Goal: Information Seeking & Learning: Learn about a topic

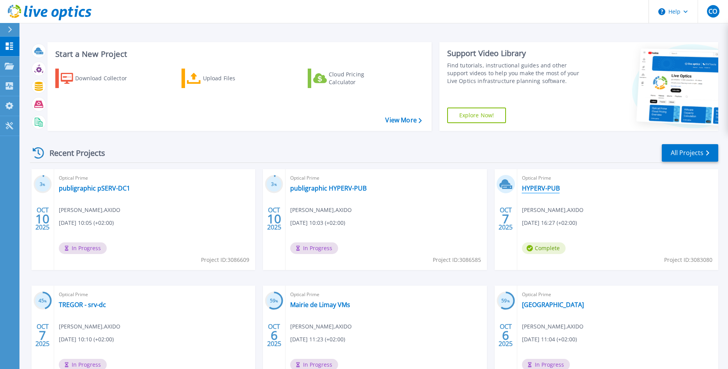
click at [552, 185] on link "HYPERV-PUB" at bounding box center [541, 188] width 38 height 8
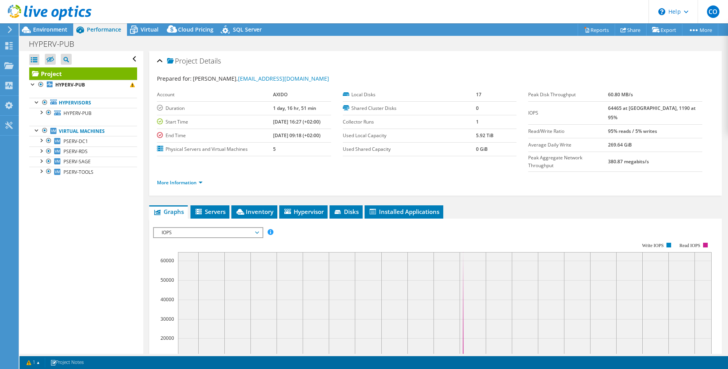
select select "USD"
click at [93, 154] on link "PSERV-RDS" at bounding box center [83, 151] width 108 height 10
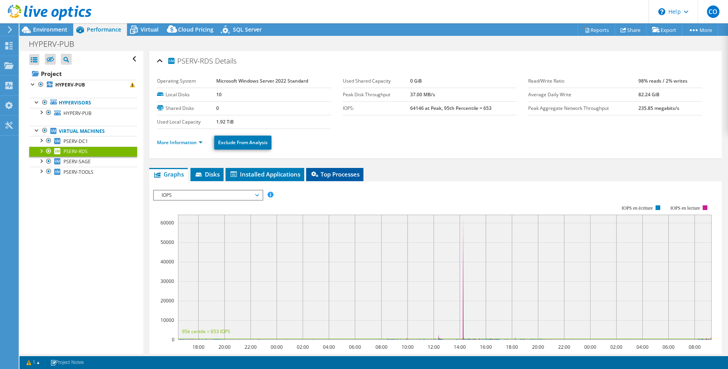
click at [327, 176] on span "Top Processes" at bounding box center [334, 174] width 49 height 8
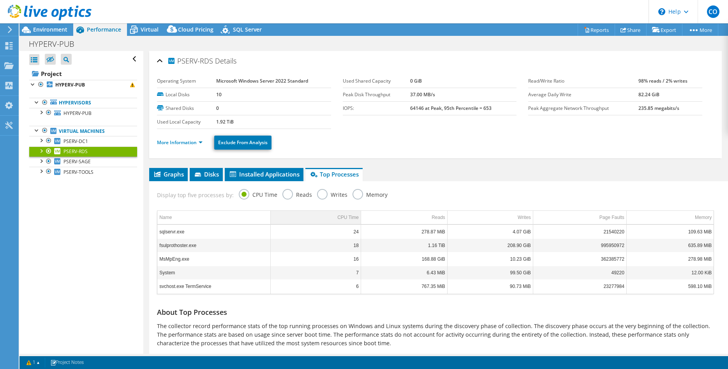
click at [348, 215] on div "CPU Time" at bounding box center [347, 217] width 21 height 9
click at [348, 211] on td "CPU Time" at bounding box center [315, 218] width 90 height 14
click at [426, 217] on td "Reads" at bounding box center [404, 218] width 86 height 14
click at [423, 219] on td "Reads" at bounding box center [404, 218] width 86 height 14
click at [176, 245] on td "MsMpEng.exe" at bounding box center [213, 245] width 113 height 14
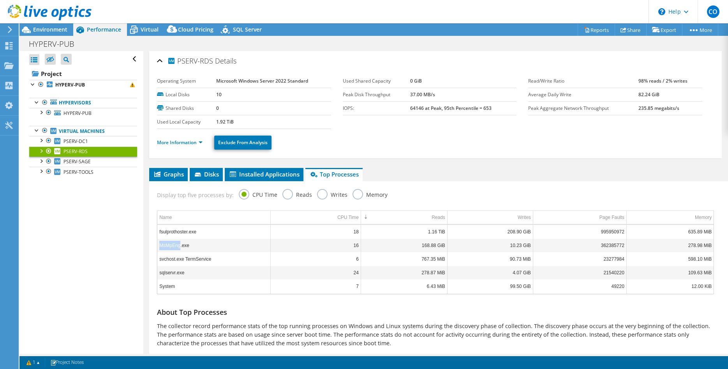
click at [176, 245] on td "MsMpEng.exe" at bounding box center [213, 245] width 113 height 14
copy td "MsMpEng"
click at [237, 302] on div "About Top Processes The collector record performance stats of the top running p…" at bounding box center [435, 327] width 565 height 59
click at [81, 162] on span "PSERV-SAGE" at bounding box center [76, 161] width 27 height 7
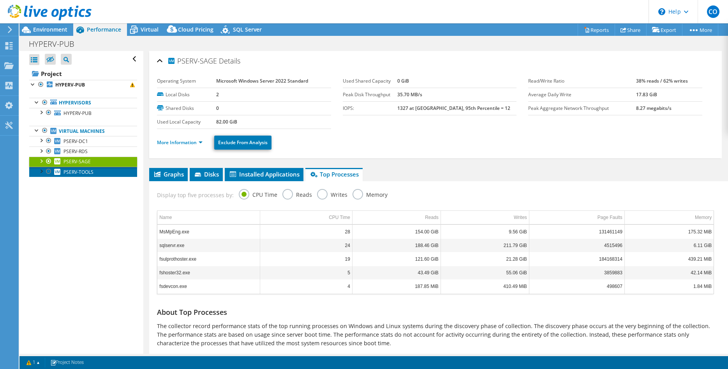
click at [67, 171] on span "PSERV-TOOLS" at bounding box center [78, 172] width 30 height 7
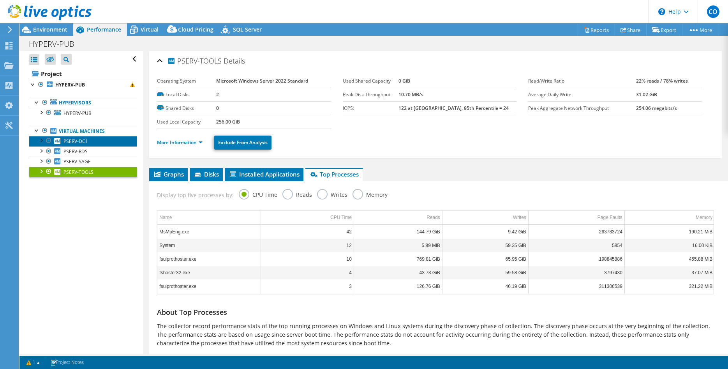
click at [81, 141] on span "PSERV-DC1" at bounding box center [75, 141] width 25 height 7
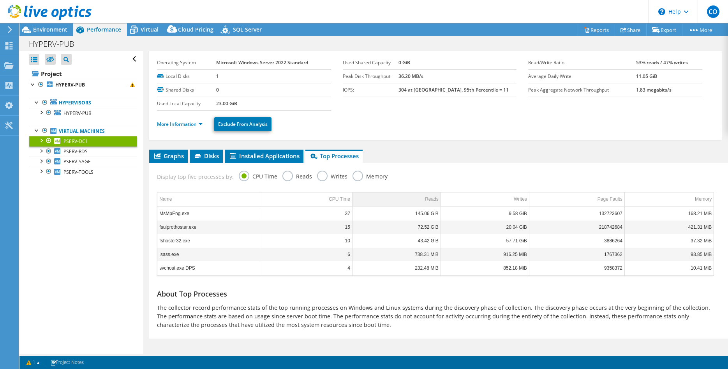
scroll to position [22, 0]
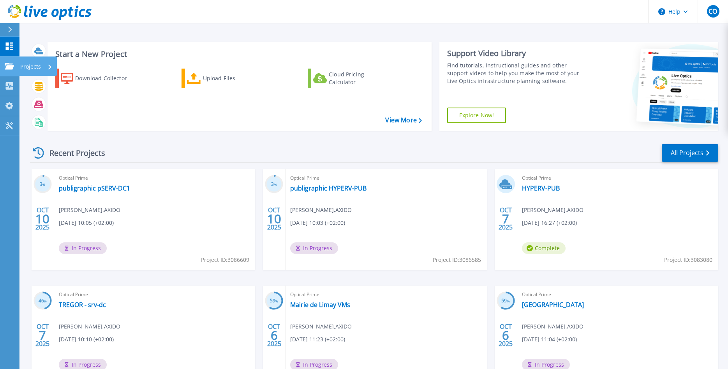
click at [17, 67] on link "Projects Projects" at bounding box center [9, 66] width 19 height 20
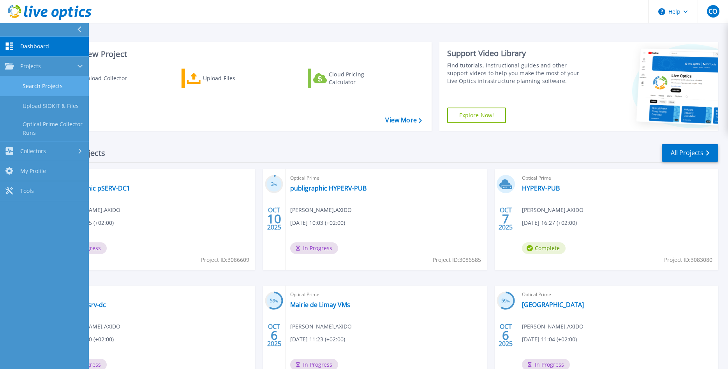
click at [48, 84] on link "Search Projects" at bounding box center [44, 86] width 89 height 20
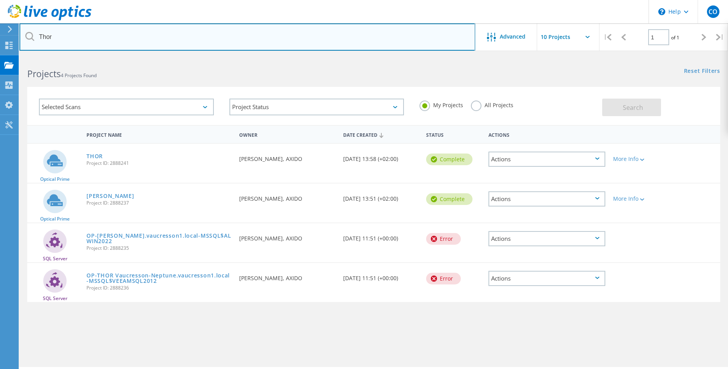
drag, startPoint x: 67, startPoint y: 34, endPoint x: -10, endPoint y: 32, distance: 77.5
click at [19, 32] on input "Thor" at bounding box center [247, 36] width 456 height 27
type input "Dame"
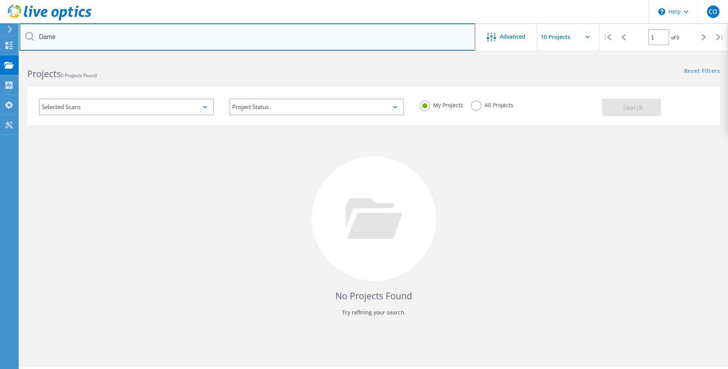
drag, startPoint x: 112, startPoint y: 39, endPoint x: -61, endPoint y: 38, distance: 173.3
click at [19, 38] on input "Dame" at bounding box center [247, 36] width 456 height 27
type input "notre"
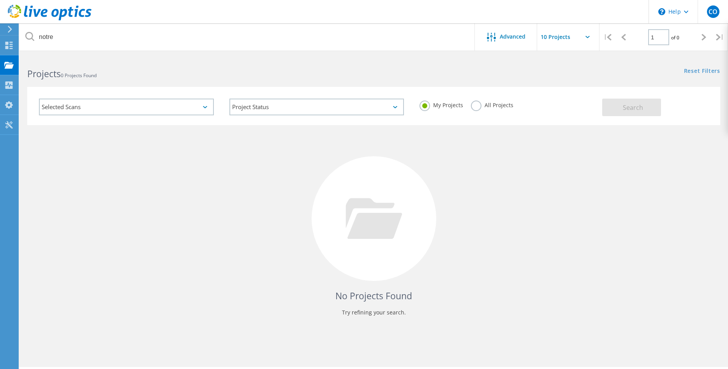
click at [488, 106] on label "All Projects" at bounding box center [492, 103] width 42 height 7
click at [0, 0] on input "All Projects" at bounding box center [0, 0] width 0 height 0
click at [442, 104] on label "My Projects" at bounding box center [441, 103] width 44 height 7
click at [0, 0] on input "My Projects" at bounding box center [0, 0] width 0 height 0
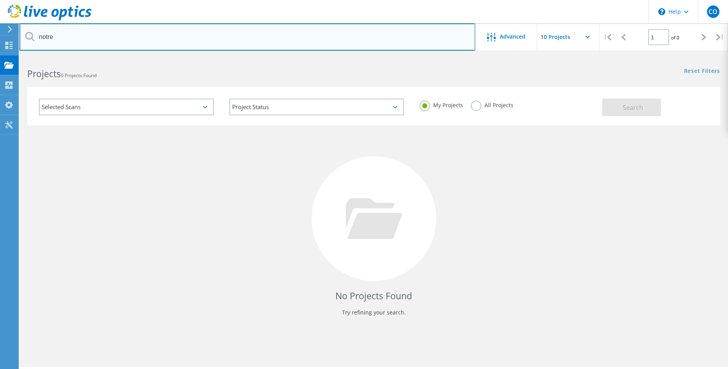
click at [53, 37] on input "notre" at bounding box center [247, 36] width 456 height 27
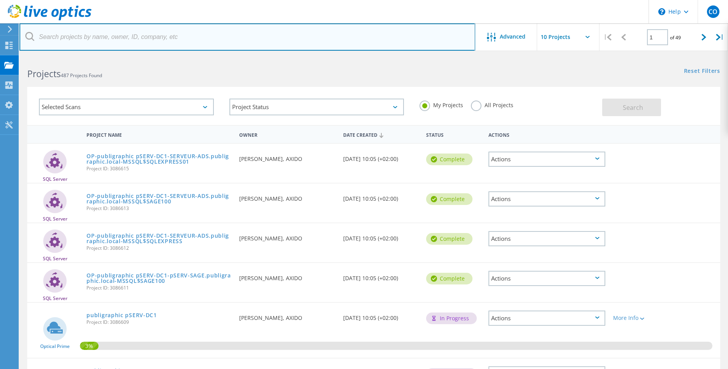
click at [413, 40] on input "text" at bounding box center [247, 36] width 456 height 27
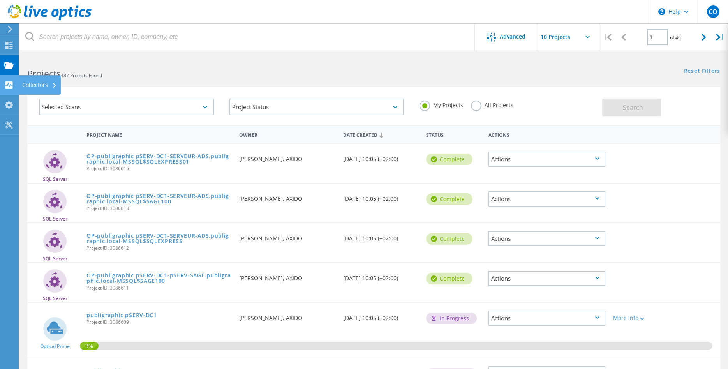
click at [10, 86] on use at bounding box center [8, 84] width 7 height 7
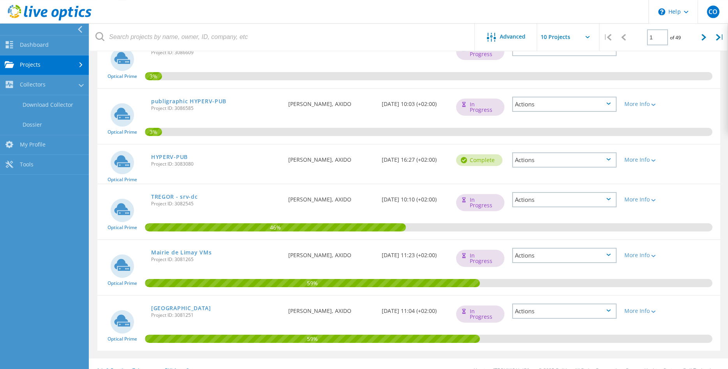
scroll to position [283, 0]
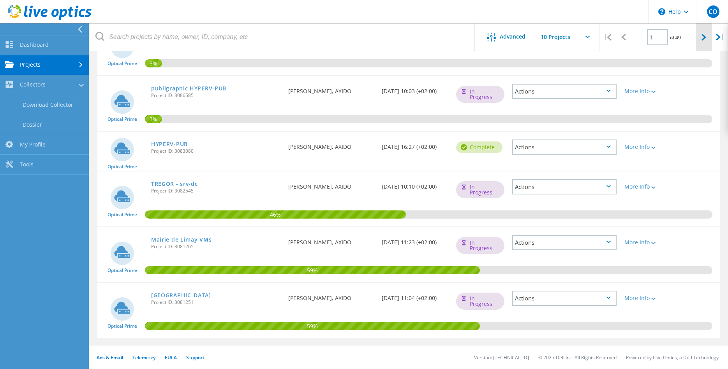
click at [706, 37] on icon at bounding box center [703, 37] width 5 height 7
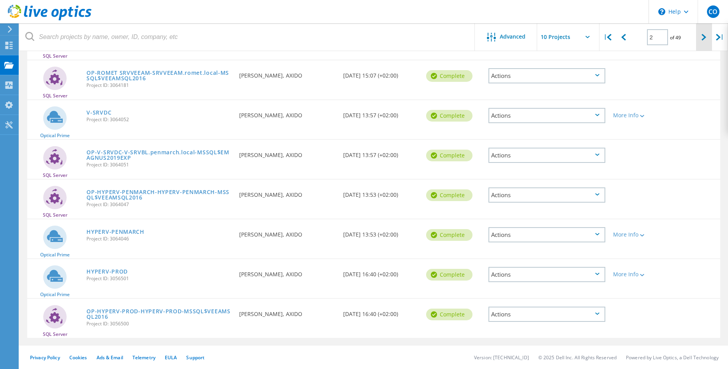
scroll to position [203, 0]
click at [705, 37] on icon at bounding box center [703, 37] width 5 height 7
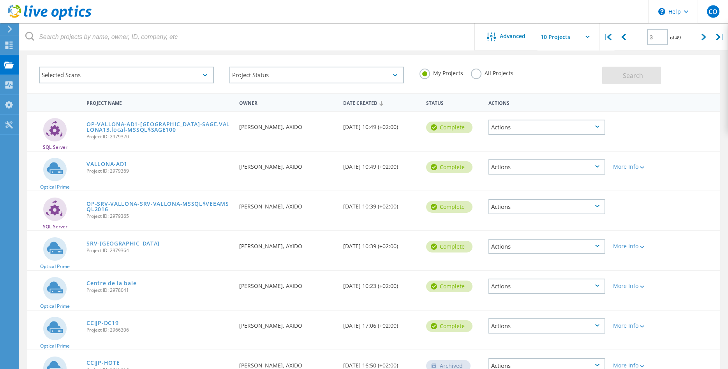
scroll to position [0, 0]
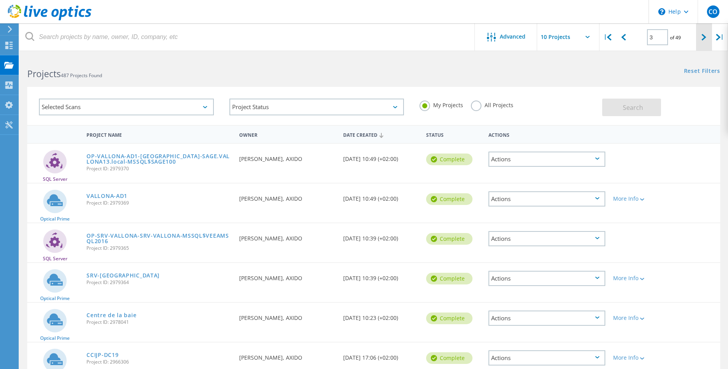
click at [703, 40] on icon at bounding box center [703, 37] width 5 height 7
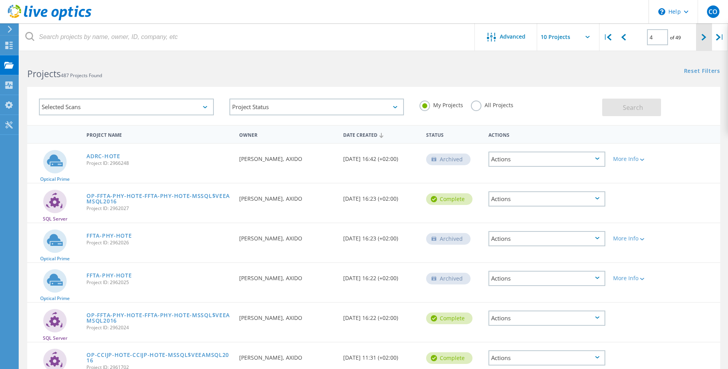
click at [702, 39] on icon at bounding box center [703, 37] width 5 height 7
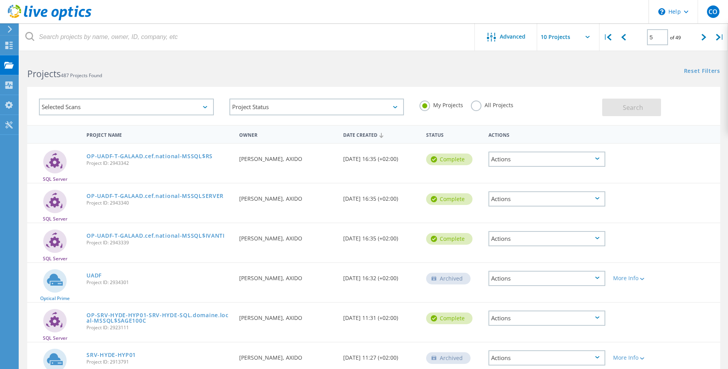
scroll to position [199, 0]
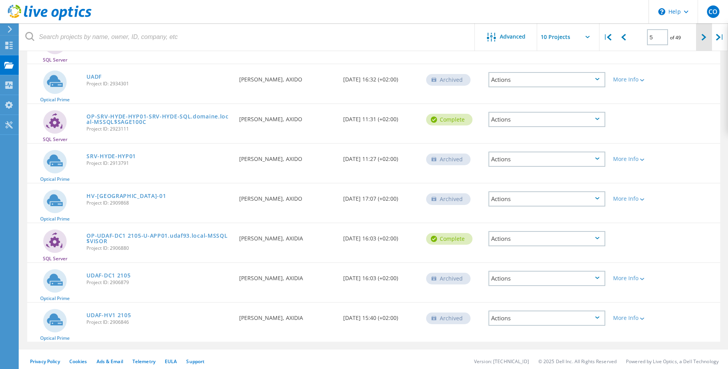
click at [707, 34] on div at bounding box center [704, 37] width 16 height 28
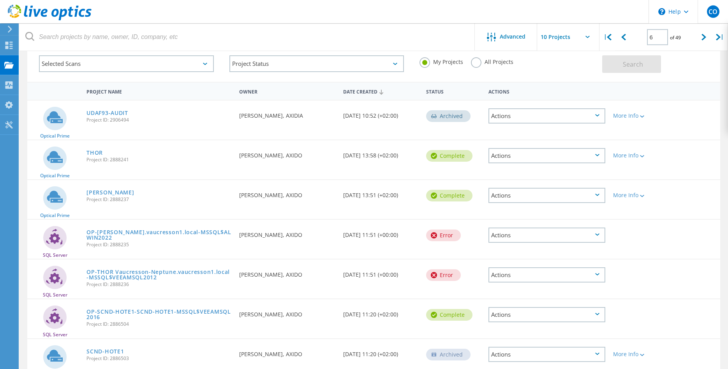
scroll to position [4, 0]
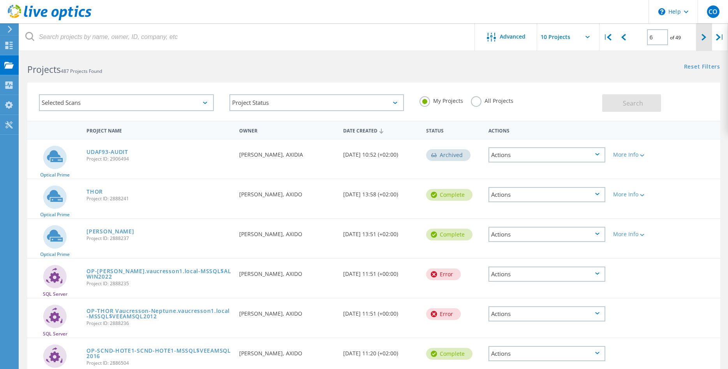
click at [706, 37] on icon at bounding box center [703, 37] width 5 height 7
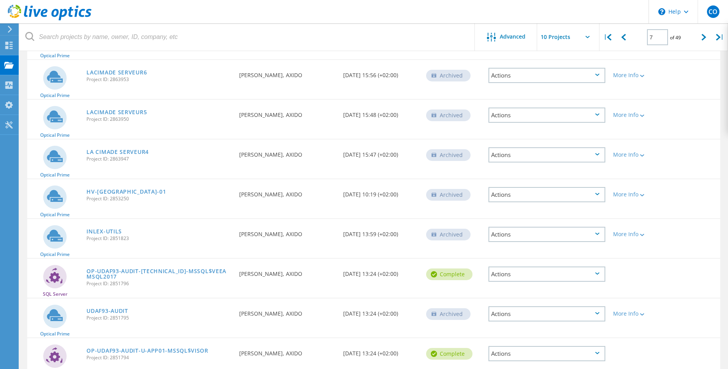
scroll to position [203, 0]
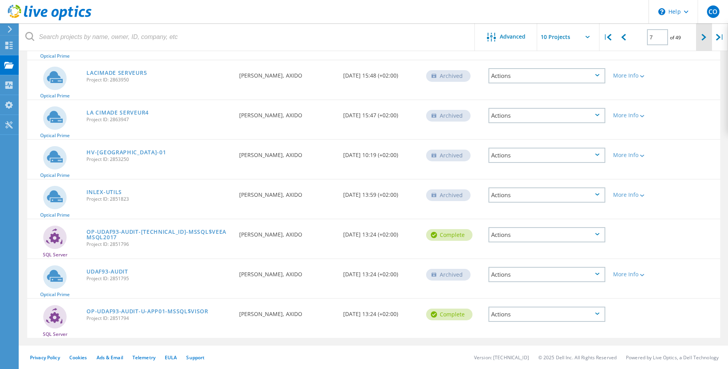
click at [708, 37] on div at bounding box center [704, 37] width 16 height 28
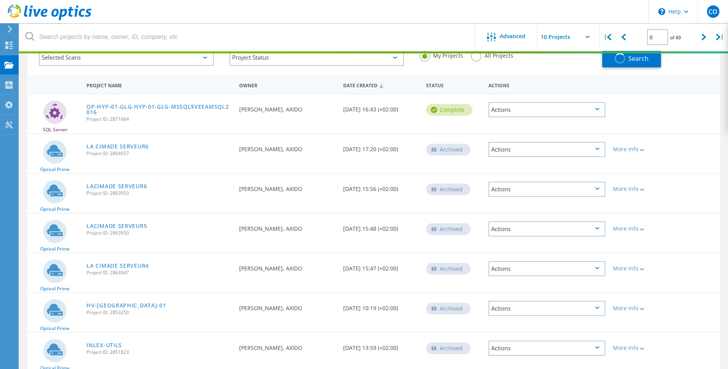
scroll to position [4, 0]
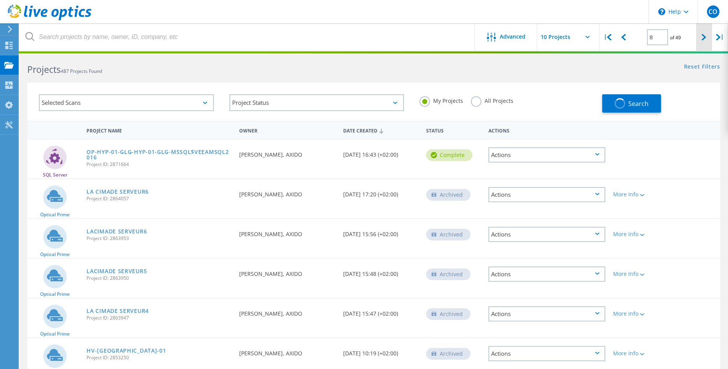
click at [701, 33] on div at bounding box center [704, 37] width 16 height 28
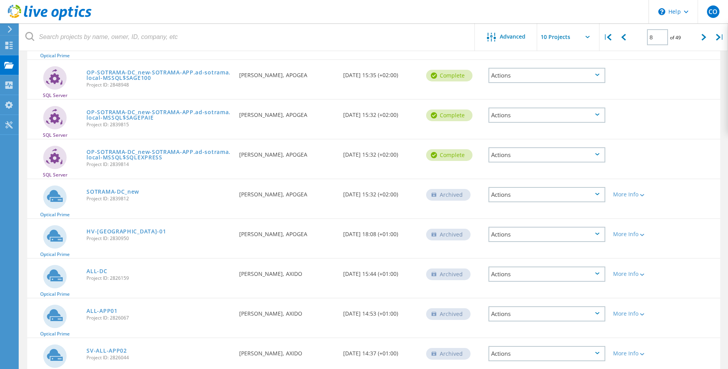
scroll to position [203, 0]
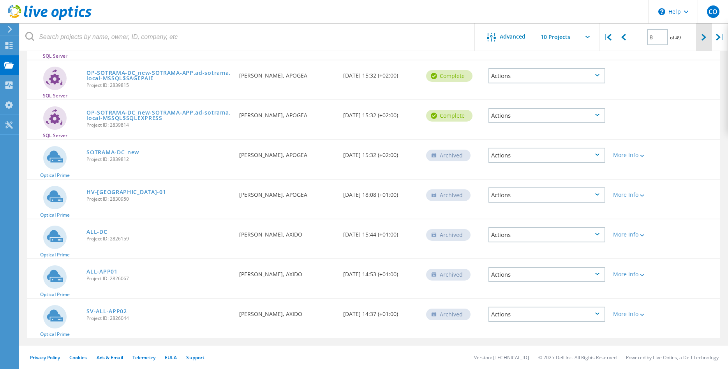
click at [700, 39] on div at bounding box center [704, 37] width 16 height 28
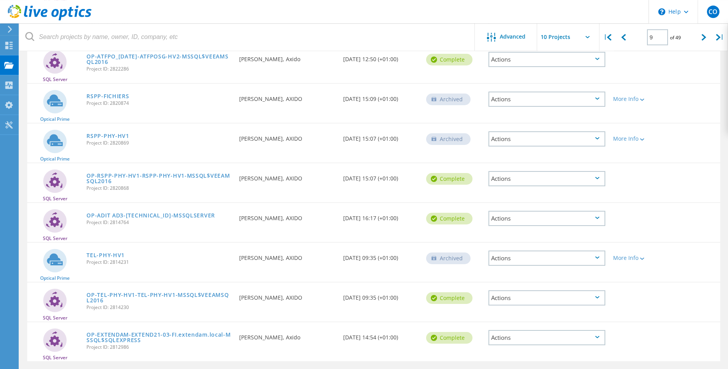
scroll to position [199, 0]
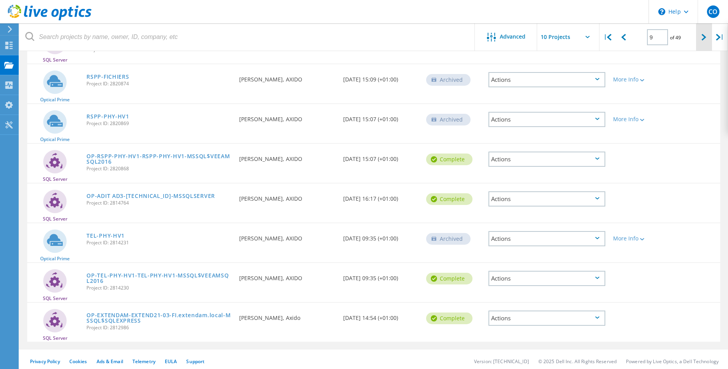
click at [706, 37] on icon at bounding box center [703, 37] width 5 height 7
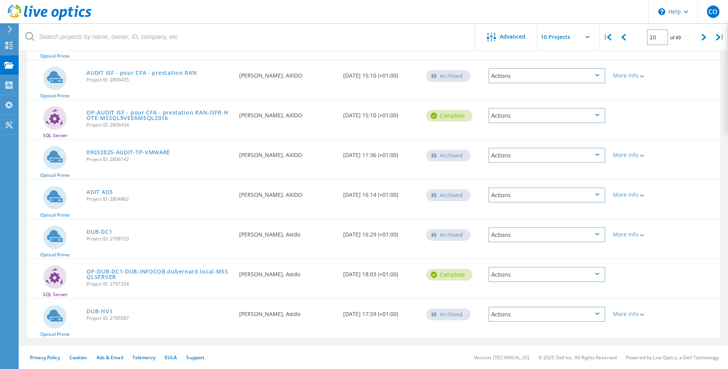
scroll to position [0, 0]
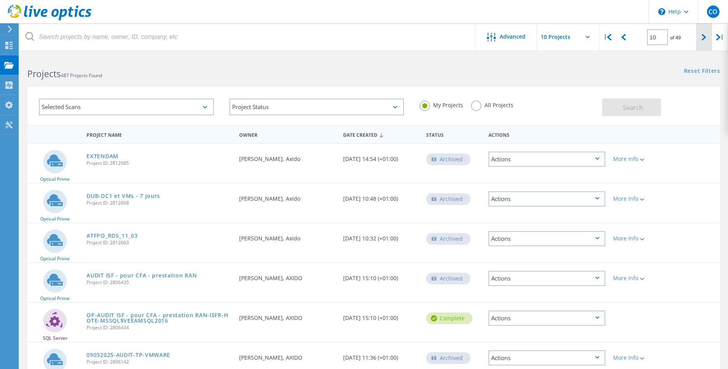
click at [701, 36] on div at bounding box center [704, 37] width 16 height 28
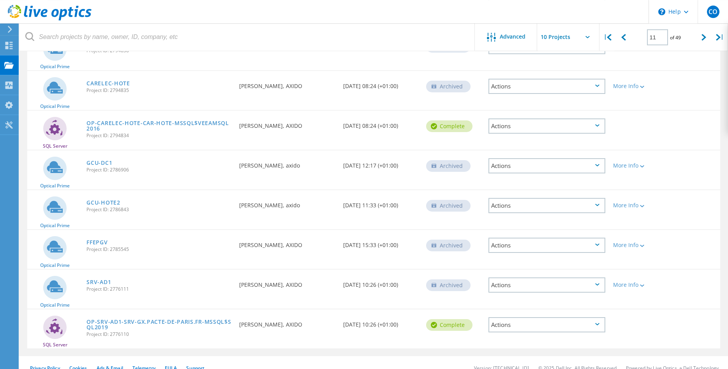
scroll to position [203, 0]
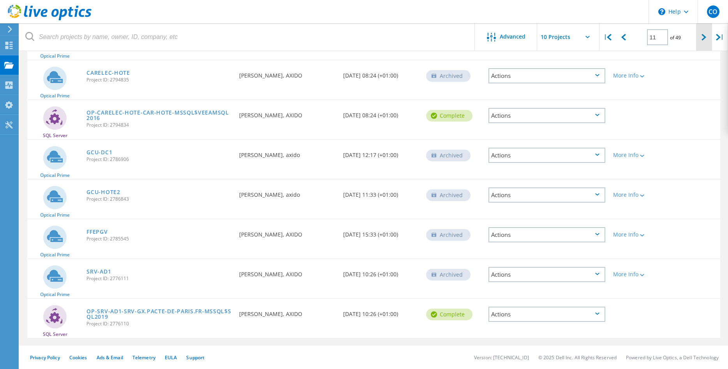
click at [703, 39] on icon at bounding box center [703, 37] width 5 height 7
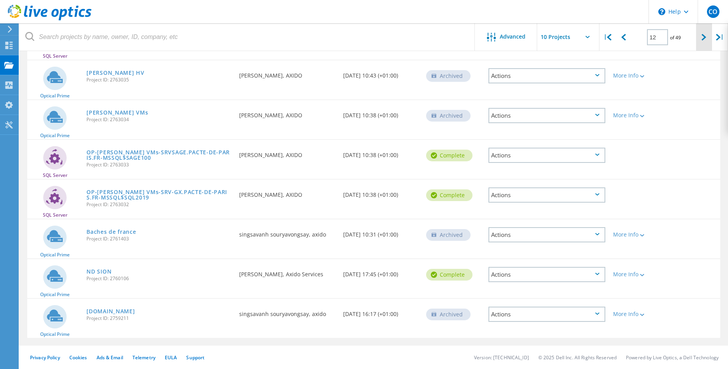
click at [706, 38] on icon at bounding box center [703, 37] width 5 height 7
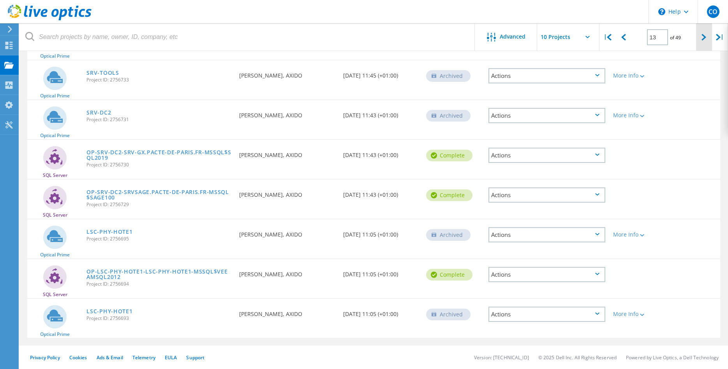
click at [703, 33] on div at bounding box center [704, 37] width 16 height 28
type input "14"
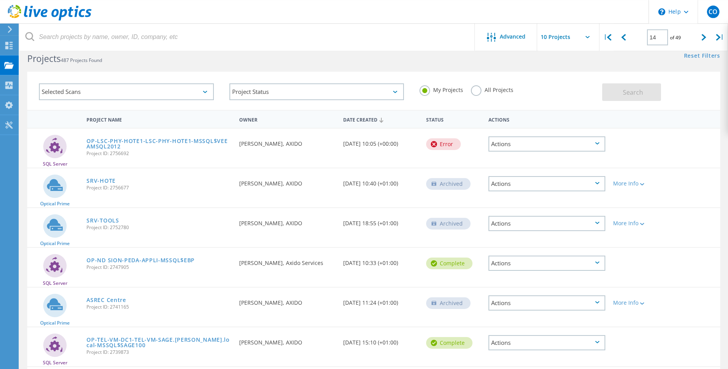
scroll to position [0, 0]
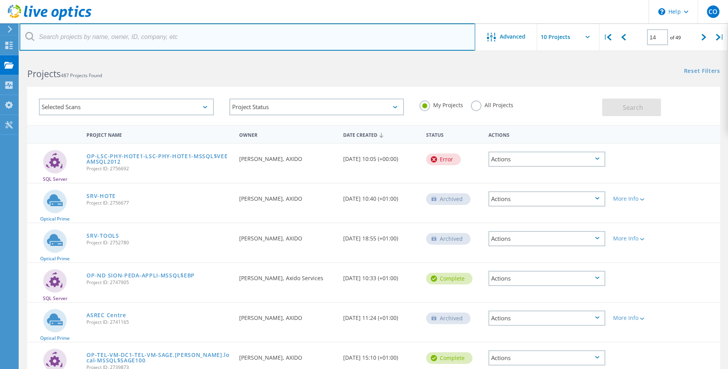
click at [82, 40] on input "text" at bounding box center [247, 36] width 456 height 27
type input "OGEC"
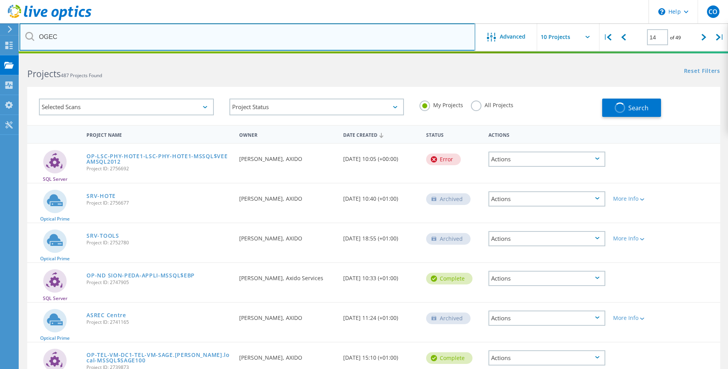
type input "1"
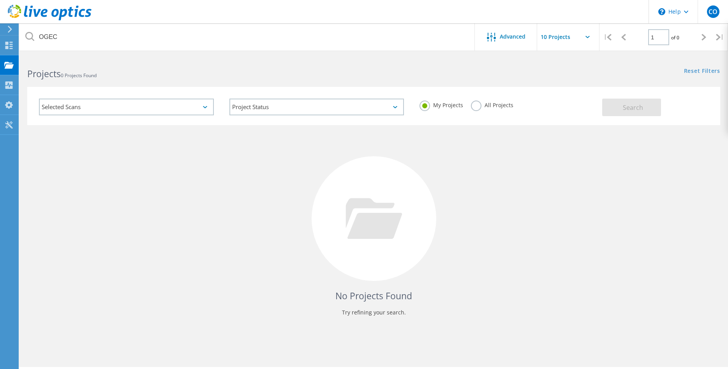
click at [481, 102] on label "All Projects" at bounding box center [492, 103] width 42 height 7
click at [0, 0] on input "All Projects" at bounding box center [0, 0] width 0 height 0
click at [644, 107] on button "Search" at bounding box center [631, 108] width 59 height 18
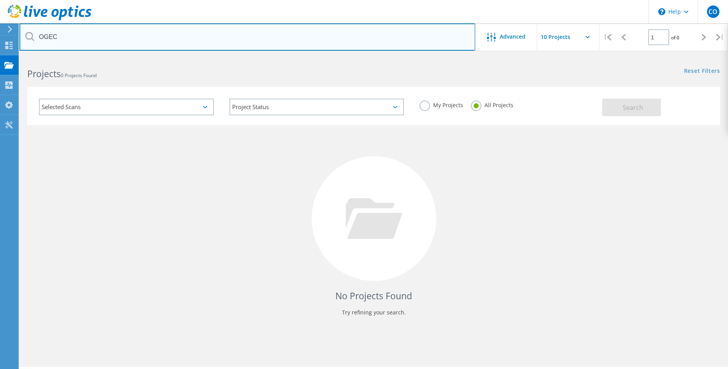
drag, startPoint x: 78, startPoint y: 35, endPoint x: -42, endPoint y: 30, distance: 120.1
click at [19, 30] on input "OGEC" at bounding box center [247, 36] width 456 height 27
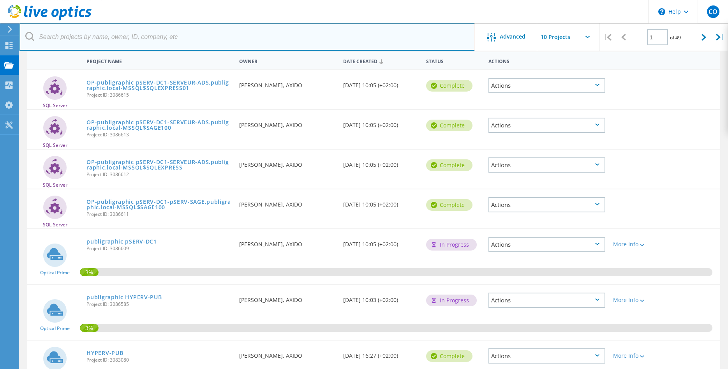
scroll to position [79, 0]
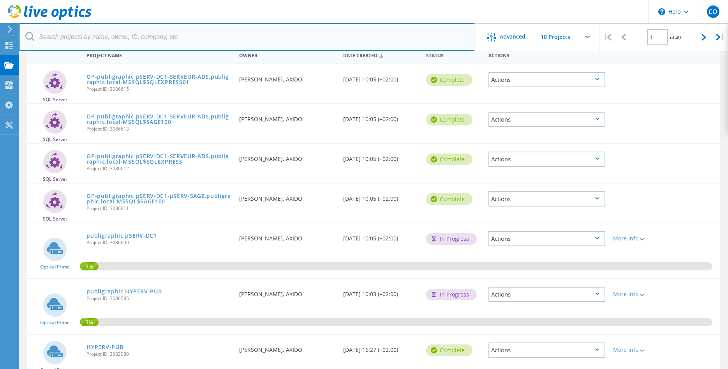
click at [85, 37] on input "text" at bounding box center [247, 36] width 456 height 27
paste input "SCND"
type input "SCND"
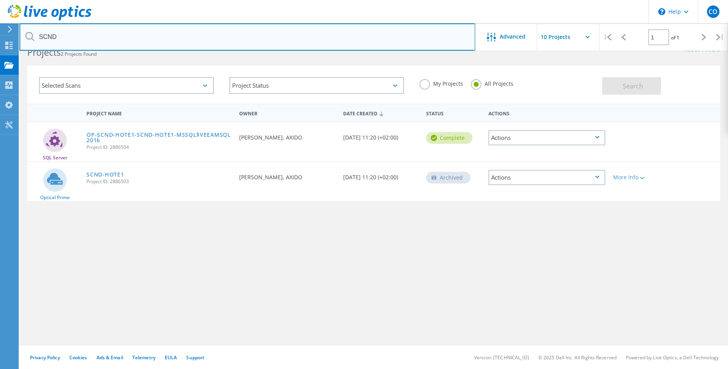
scroll to position [21, 0]
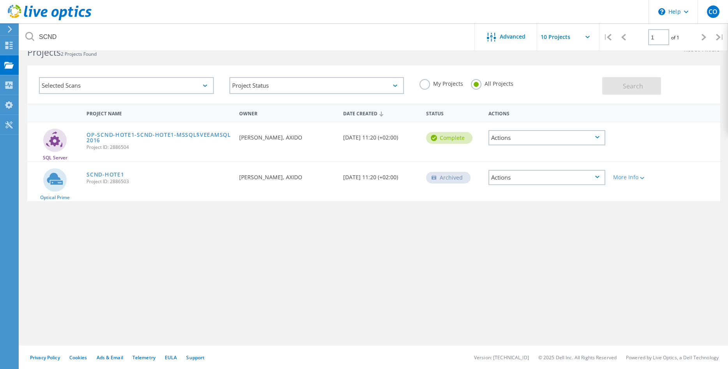
click at [107, 171] on div "SCND-HOTE1 Project ID: 2886503" at bounding box center [159, 177] width 152 height 30
click at [106, 173] on link "SCND-HOTE1" at bounding box center [104, 174] width 37 height 5
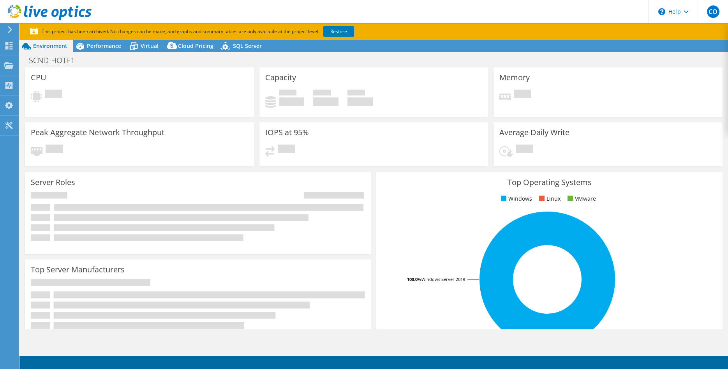
select select "USD"
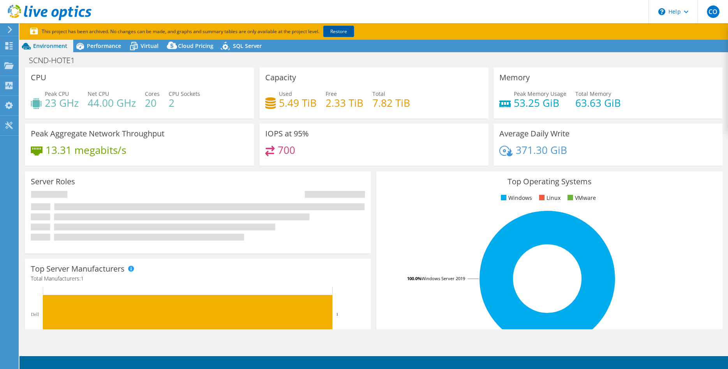
click at [343, 34] on link "Restore" at bounding box center [338, 31] width 31 height 11
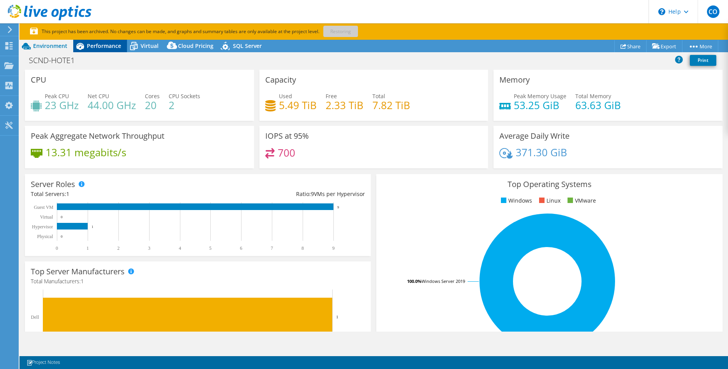
click at [108, 47] on span "Performance" at bounding box center [104, 45] width 34 height 7
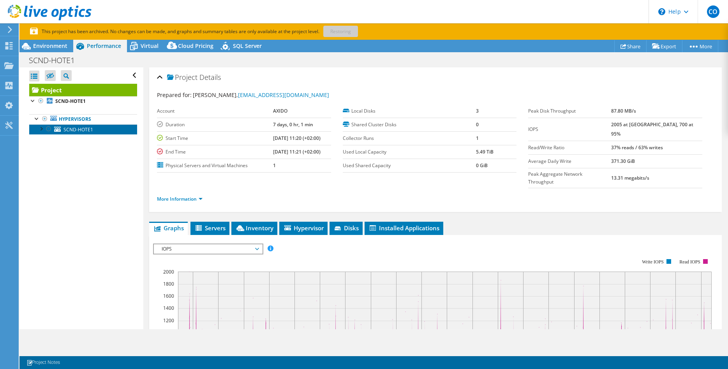
click at [89, 128] on span "SCND-HOTE1" at bounding box center [78, 129] width 30 height 7
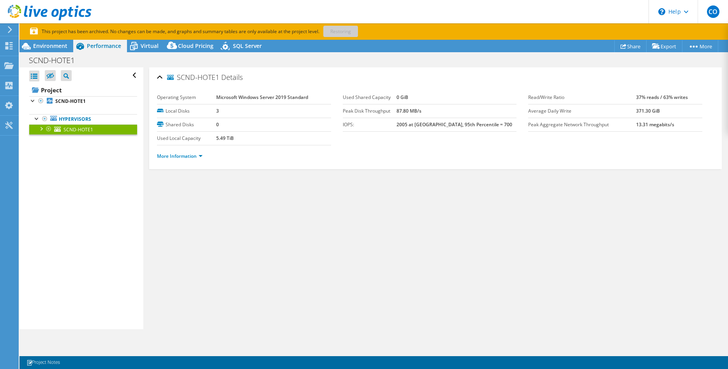
click at [39, 129] on div at bounding box center [41, 128] width 8 height 8
click at [53, 45] on span "Environment" at bounding box center [50, 45] width 34 height 7
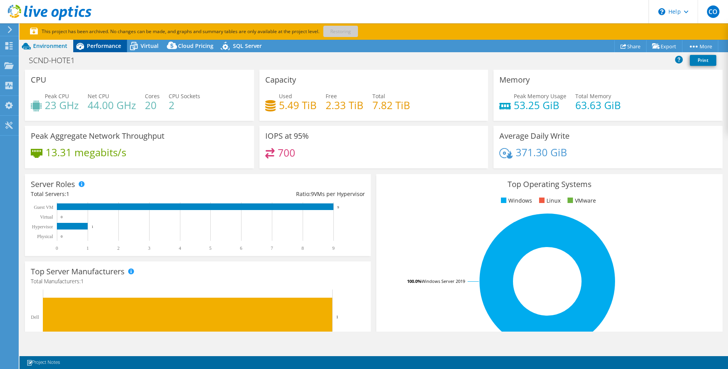
click at [110, 47] on span "Performance" at bounding box center [104, 45] width 34 height 7
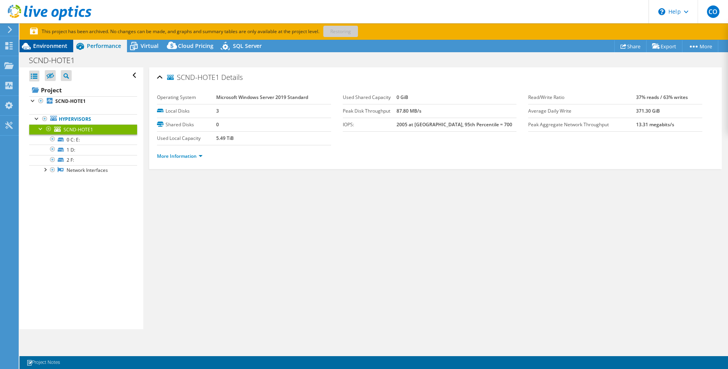
click at [42, 51] on div "Environment" at bounding box center [46, 46] width 54 height 12
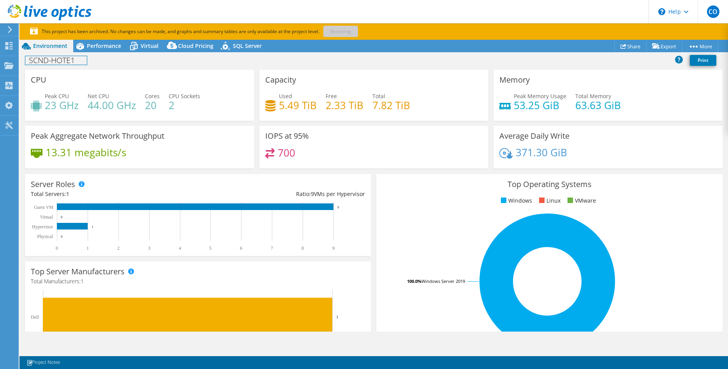
click at [35, 61] on h1 "SCND-HOTE1" at bounding box center [56, 60] width 62 height 9
click at [35, 60] on h1 "SCND-HOTE1" at bounding box center [56, 60] width 62 height 9
click at [133, 117] on div "Peak CPU 23 GHz Net CPU 44.00 GHz Cores 20 CPU Sockets 2" at bounding box center [139, 104] width 217 height 25
drag, startPoint x: 174, startPoint y: 106, endPoint x: 168, endPoint y: 106, distance: 5.8
click at [168, 106] on div "Peak CPU 23 GHz Net CPU 44.00 GHz Cores 20 CPU Sockets 2" at bounding box center [139, 104] width 217 height 25
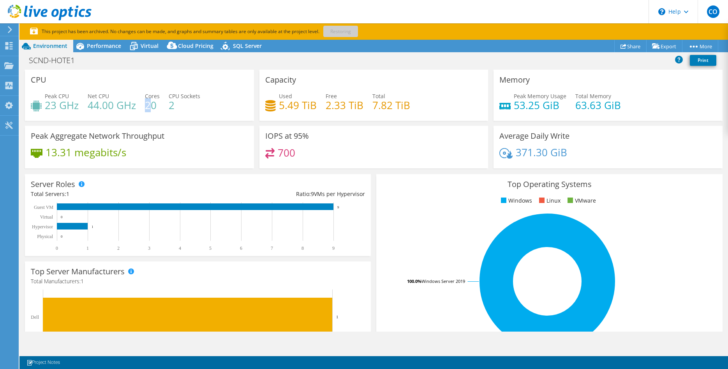
drag, startPoint x: 150, startPoint y: 107, endPoint x: 142, endPoint y: 107, distance: 8.6
click at [142, 107] on div "Peak CPU 23 GHz Net CPU 44.00 GHz Cores 20 CPU Sockets 2" at bounding box center [139, 104] width 217 height 25
drag, startPoint x: 89, startPoint y: 106, endPoint x: 116, endPoint y: 106, distance: 27.3
click at [116, 106] on h4 "44.00 GHz" at bounding box center [112, 105] width 48 height 9
drag, startPoint x: 75, startPoint y: 105, endPoint x: 46, endPoint y: 105, distance: 29.2
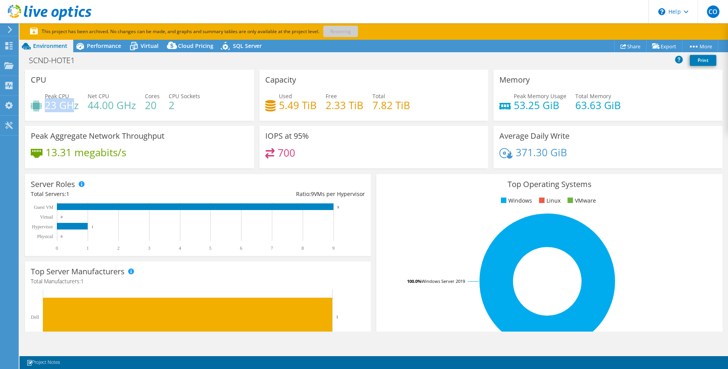
click at [46, 105] on h4 "23 GHz" at bounding box center [62, 105] width 34 height 9
click at [111, 41] on div "Performance" at bounding box center [100, 46] width 54 height 12
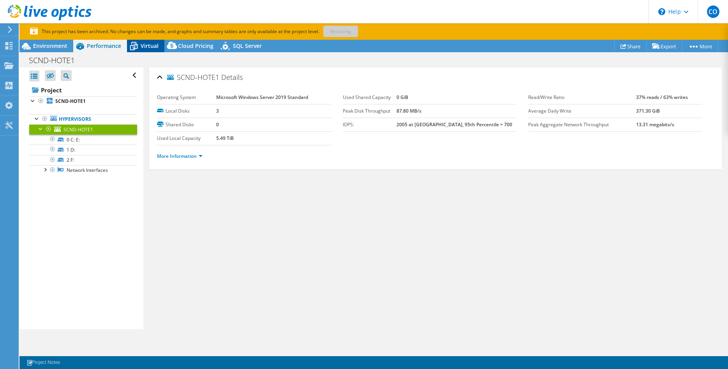
click at [144, 46] on span "Virtual" at bounding box center [150, 45] width 18 height 7
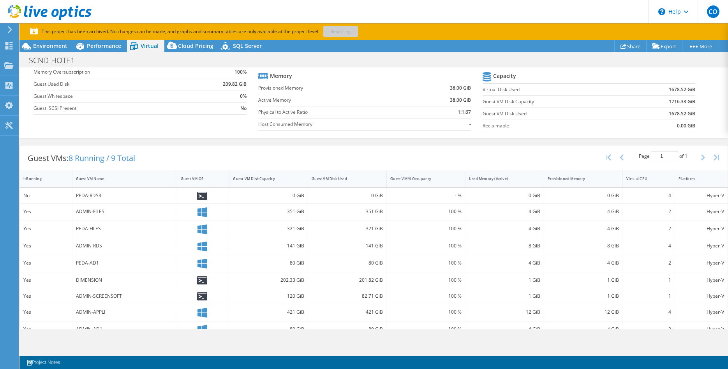
scroll to position [88, 0]
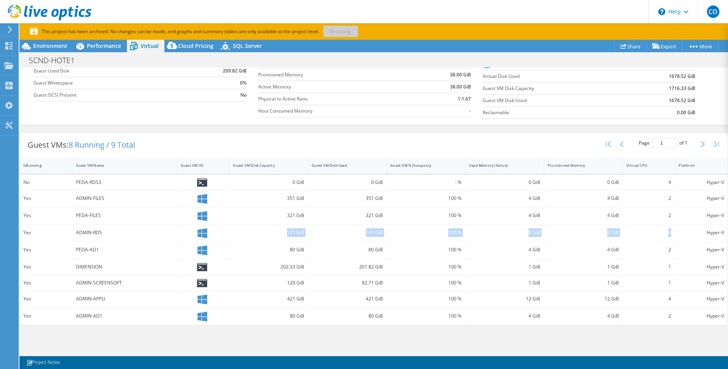
drag, startPoint x: 89, startPoint y: 231, endPoint x: 672, endPoint y: 227, distance: 583.5
click at [177, 227] on div "ADMIN-RDS" at bounding box center [124, 233] width 105 height 17
click at [125, 234] on div "ADMIN-RDS" at bounding box center [124, 232] width 97 height 9
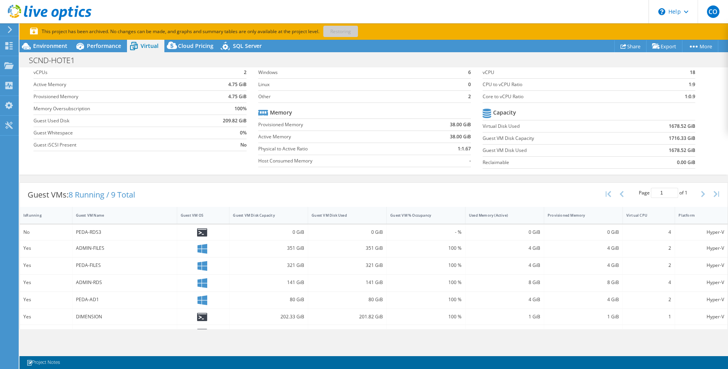
scroll to position [0, 0]
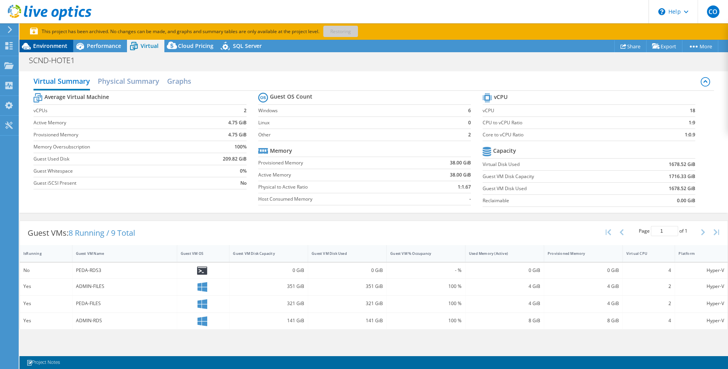
click at [49, 43] on span "Environment" at bounding box center [50, 45] width 34 height 7
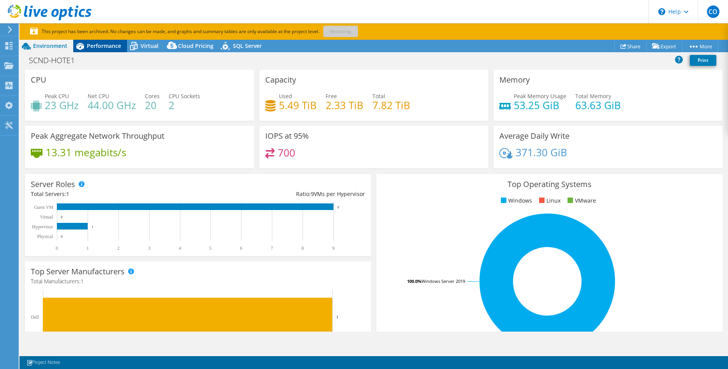
click at [100, 48] on span "Performance" at bounding box center [104, 45] width 34 height 7
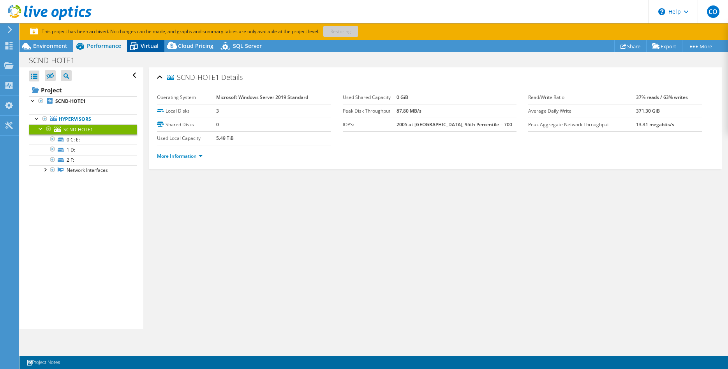
click at [141, 48] on span "Virtual" at bounding box center [150, 45] width 18 height 7
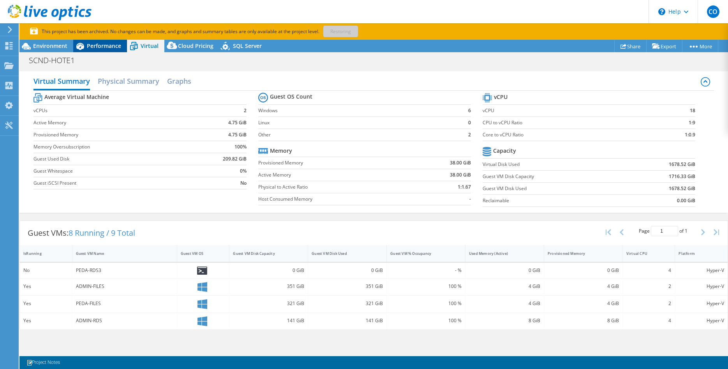
click at [89, 44] on span "Performance" at bounding box center [104, 45] width 34 height 7
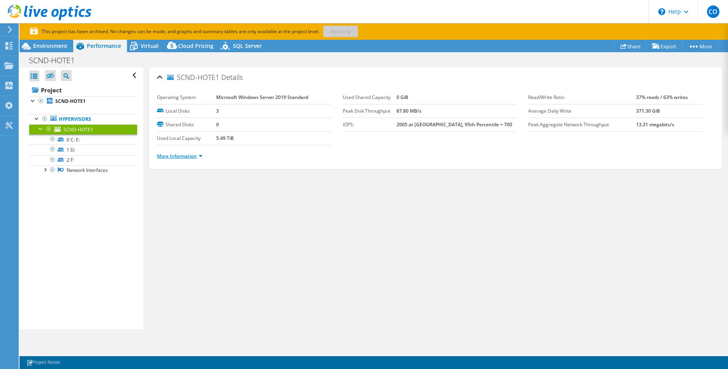
click at [181, 158] on link "More Information" at bounding box center [180, 156] width 46 height 7
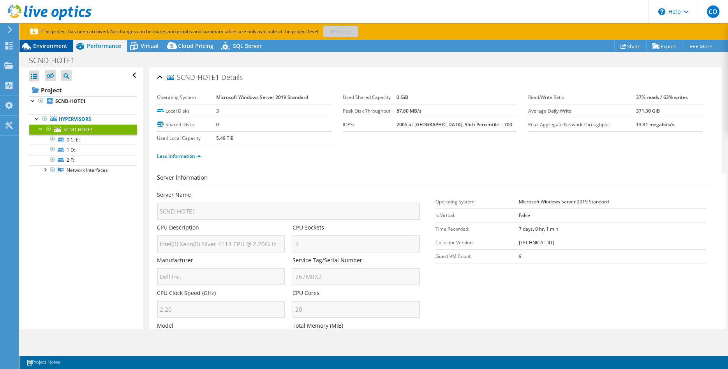
click at [42, 47] on span "Environment" at bounding box center [50, 45] width 34 height 7
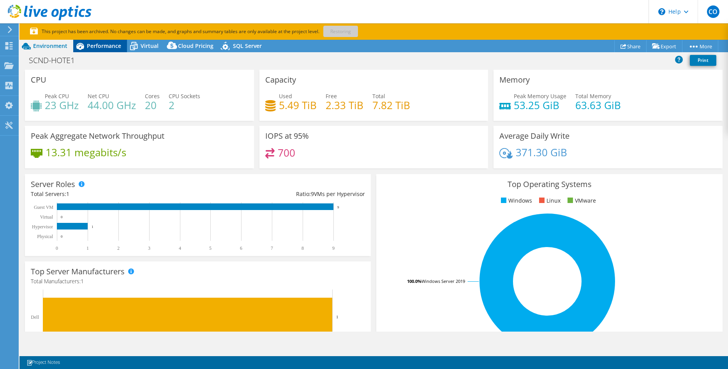
click at [105, 44] on span "Performance" at bounding box center [104, 45] width 34 height 7
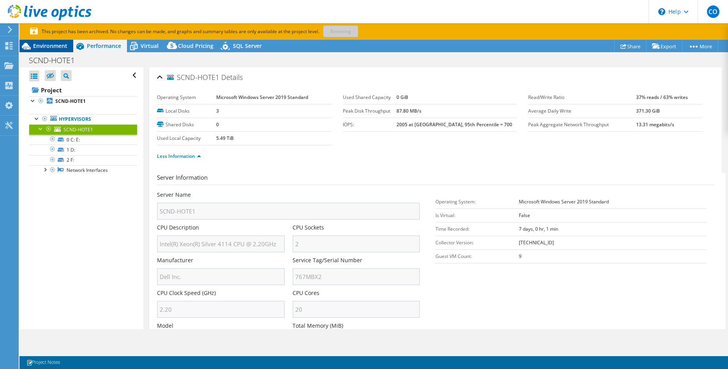
click at [48, 41] on div "Environment" at bounding box center [46, 46] width 54 height 12
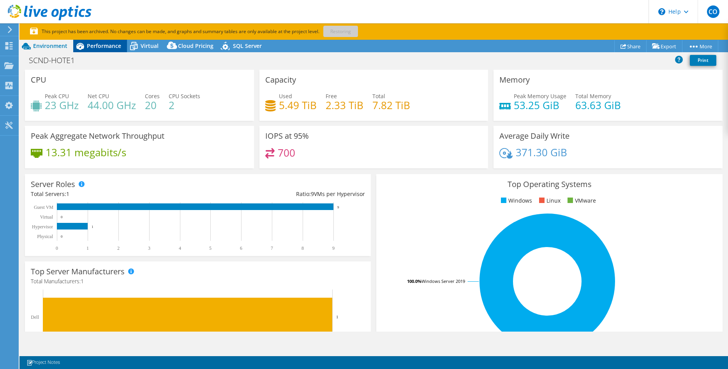
click at [99, 44] on span "Performance" at bounding box center [104, 45] width 34 height 7
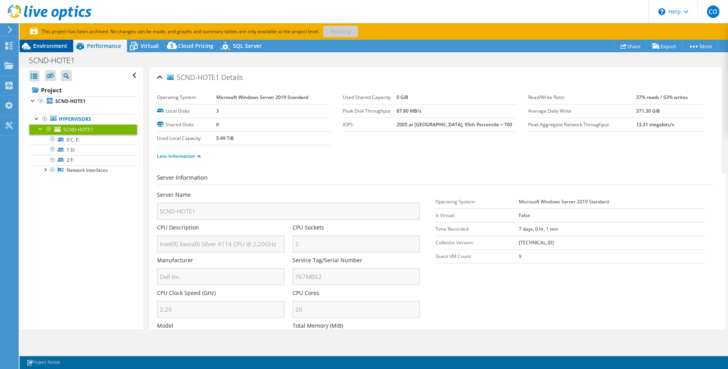
click at [51, 46] on span "Environment" at bounding box center [50, 45] width 34 height 7
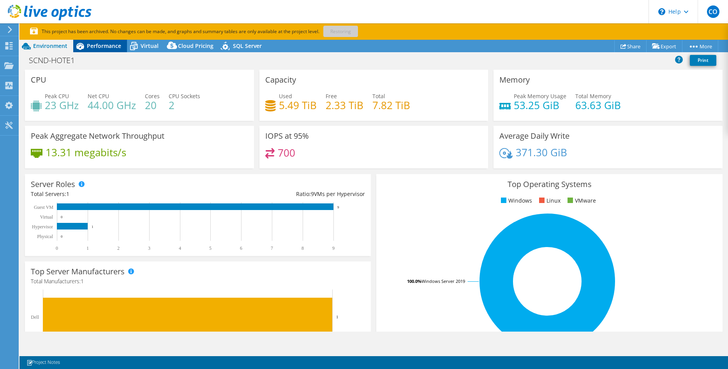
click at [120, 46] on span "Performance" at bounding box center [104, 45] width 34 height 7
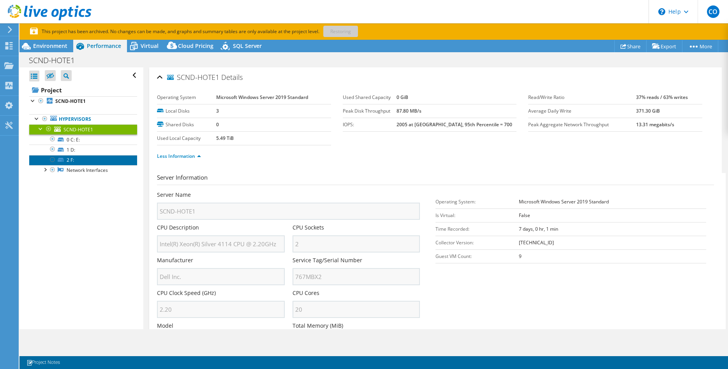
click at [85, 159] on link "2 F:" at bounding box center [83, 160] width 108 height 10
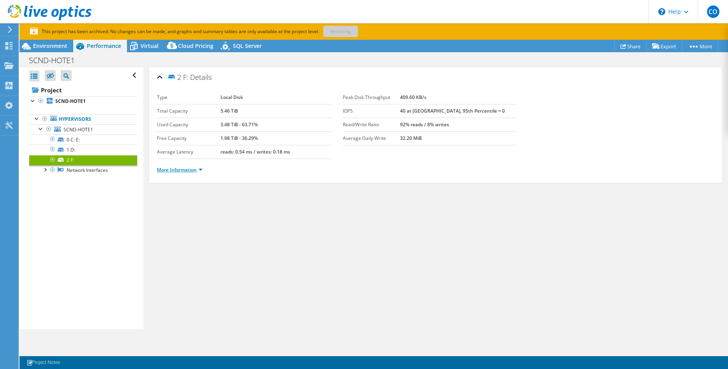
click at [200, 169] on link "More Information" at bounding box center [180, 169] width 46 height 7
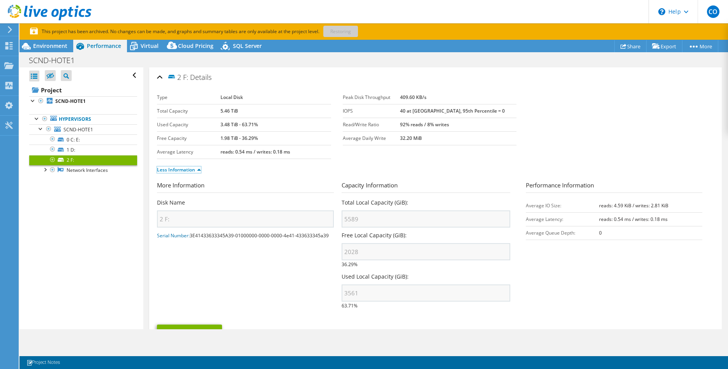
scroll to position [44, 0]
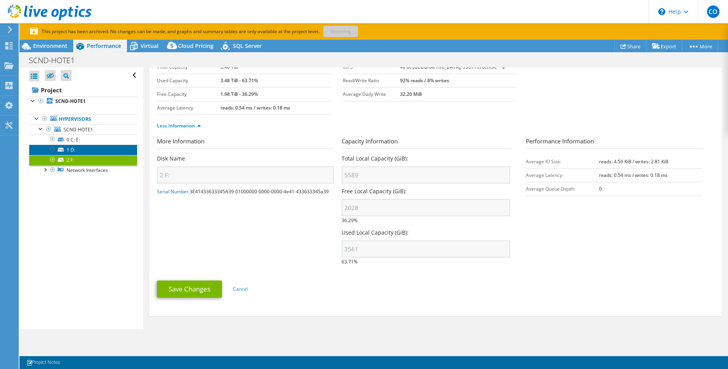
click at [66, 150] on link "1 D:" at bounding box center [83, 149] width 108 height 10
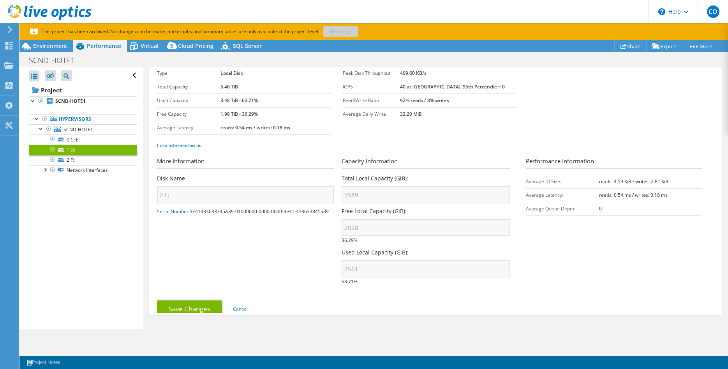
scroll to position [0, 0]
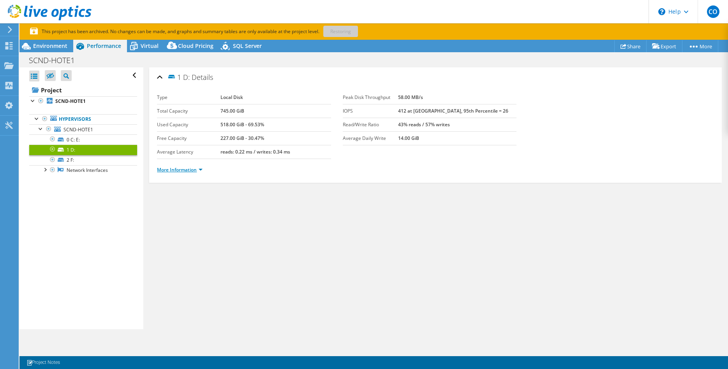
click at [200, 169] on link "More Information" at bounding box center [180, 169] width 46 height 7
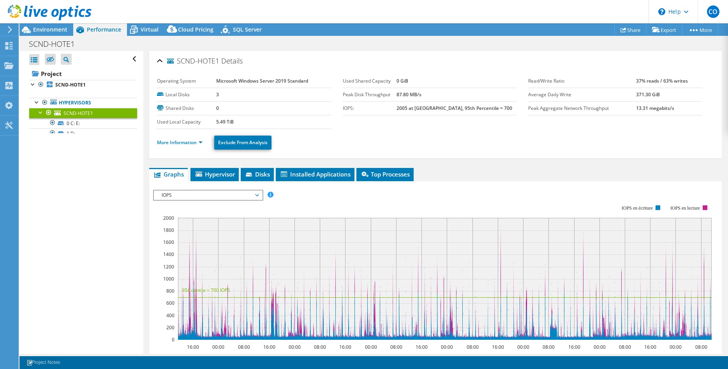
select select "USD"
click at [73, 135] on link "1 D:" at bounding box center [83, 133] width 108 height 10
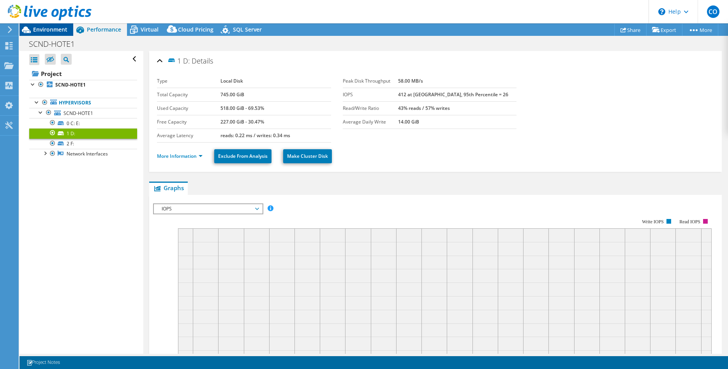
click at [38, 28] on span "Environment" at bounding box center [50, 29] width 34 height 7
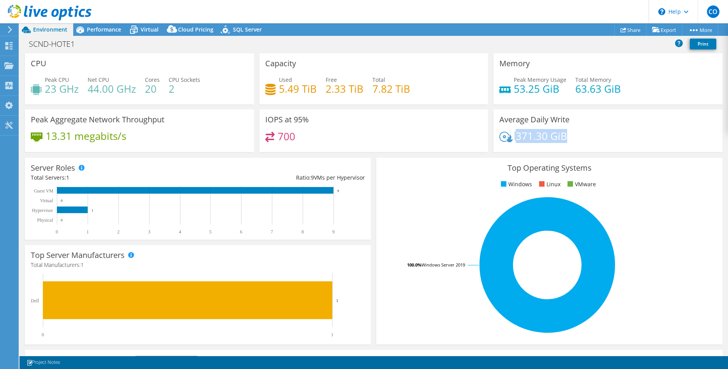
drag, startPoint x: 568, startPoint y: 138, endPoint x: 515, endPoint y: 136, distance: 52.7
click at [515, 136] on div "371.30 GiB" at bounding box center [607, 140] width 217 height 16
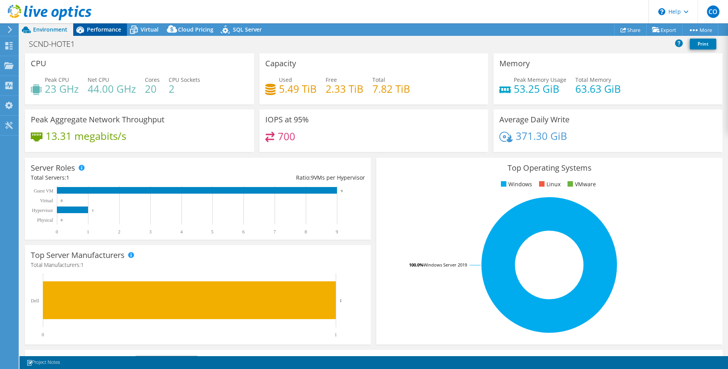
click at [103, 26] on span "Performance" at bounding box center [104, 29] width 34 height 7
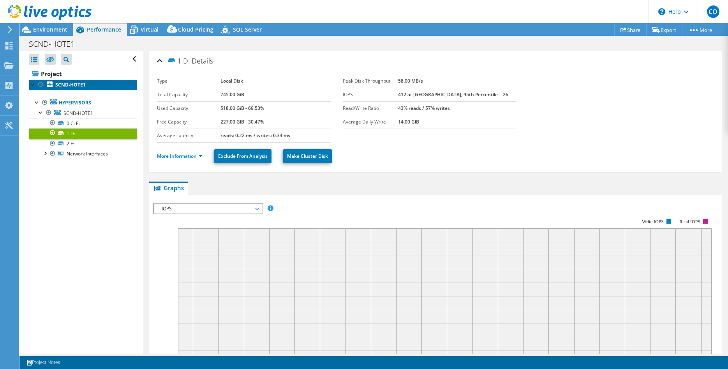
click at [63, 84] on b "SCND-HOTE1" at bounding box center [70, 84] width 30 height 7
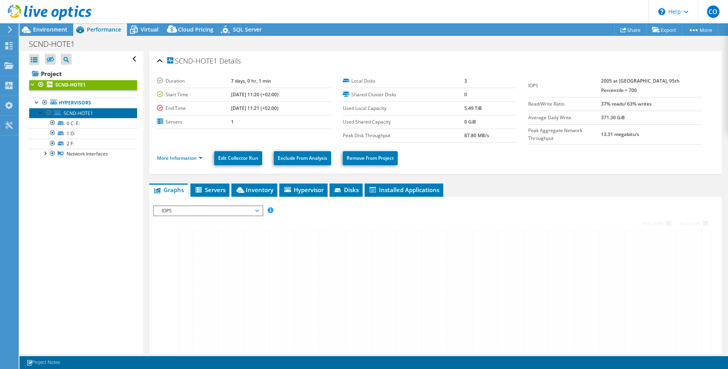
click at [86, 114] on span "SCND-HOTE1" at bounding box center [78, 113] width 30 height 7
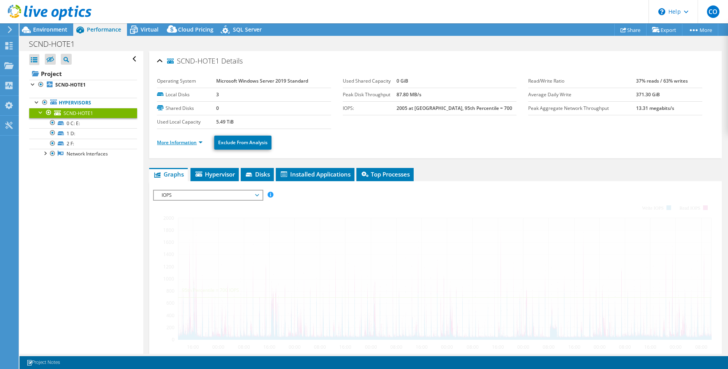
click at [201, 142] on link "More Information" at bounding box center [180, 142] width 46 height 7
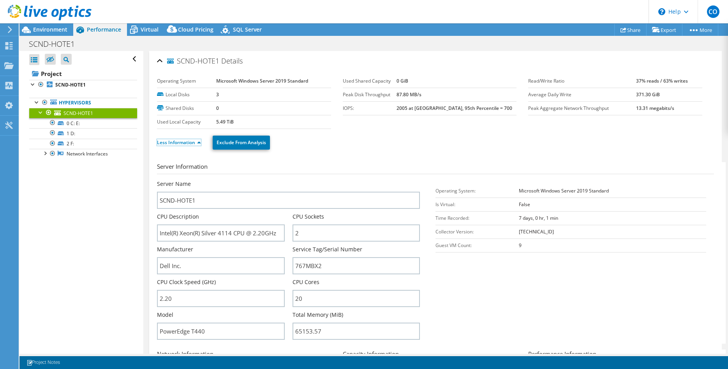
scroll to position [40, 0]
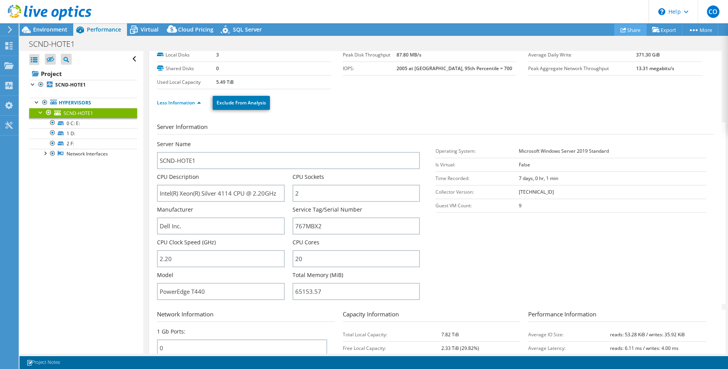
click at [623, 29] on link "Share" at bounding box center [630, 30] width 32 height 12
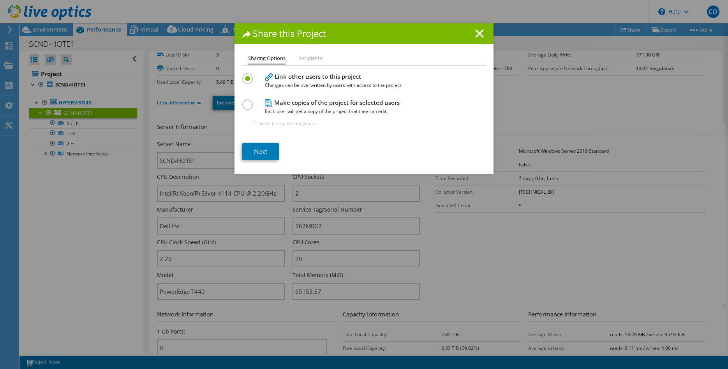
click at [486, 33] on div "Share this Project" at bounding box center [363, 33] width 259 height 21
click at [481, 32] on line at bounding box center [480, 34] width 8 height 8
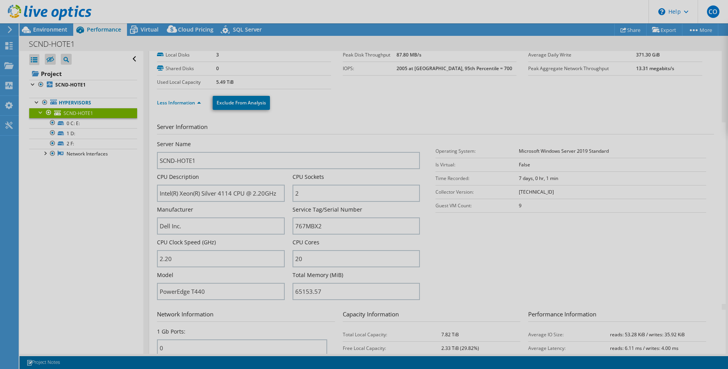
click at [79, 85] on div at bounding box center [364, 184] width 728 height 369
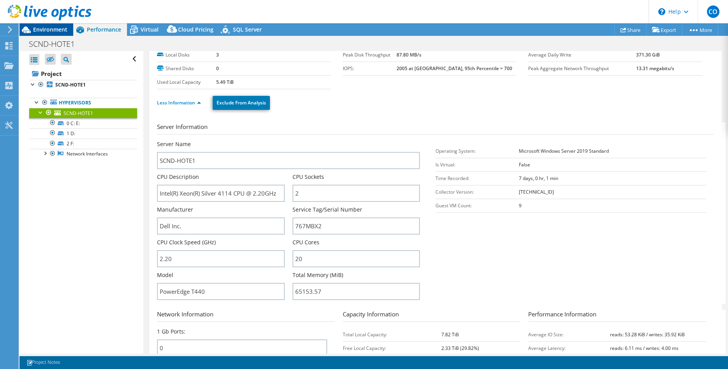
click at [41, 27] on span "Environment" at bounding box center [50, 29] width 34 height 7
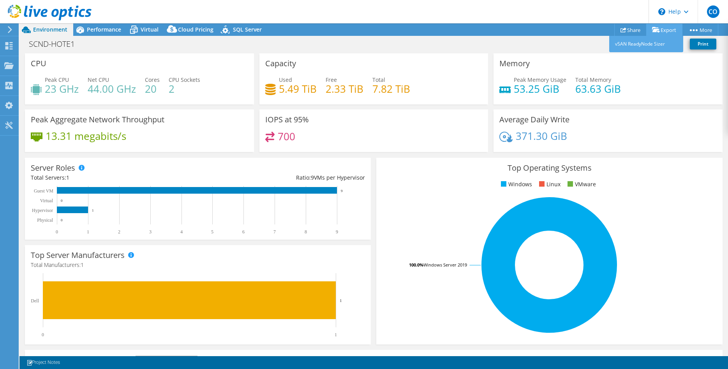
click at [666, 26] on link "Export" at bounding box center [664, 30] width 36 height 12
click at [111, 29] on span "Performance" at bounding box center [104, 29] width 34 height 7
